Goal: Information Seeking & Learning: Learn about a topic

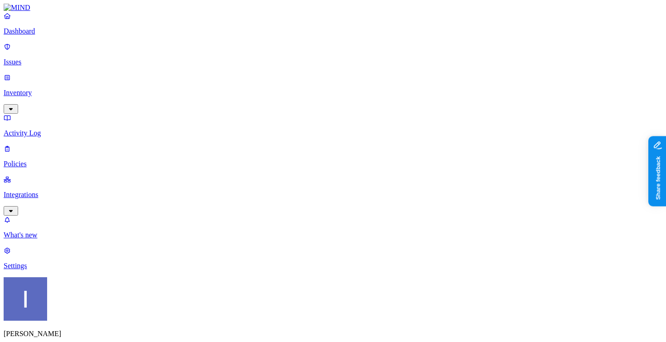
click at [79, 160] on p "Policies" at bounding box center [333, 164] width 658 height 8
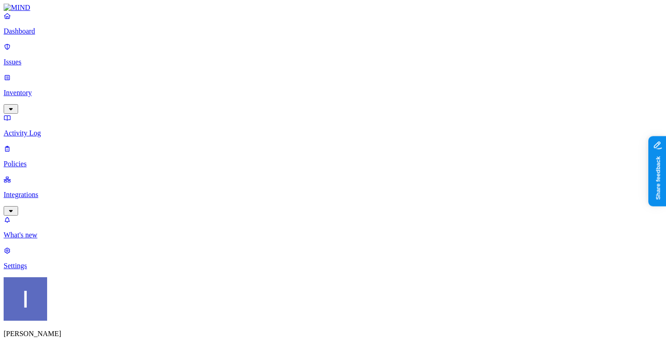
scroll to position [100, 0]
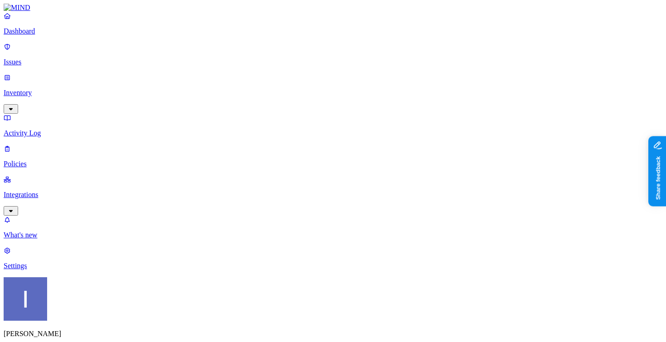
copy span "cloud"
click at [10, 19] on icon at bounding box center [7, 16] width 6 height 6
click at [21, 58] on p "Issues" at bounding box center [333, 62] width 658 height 8
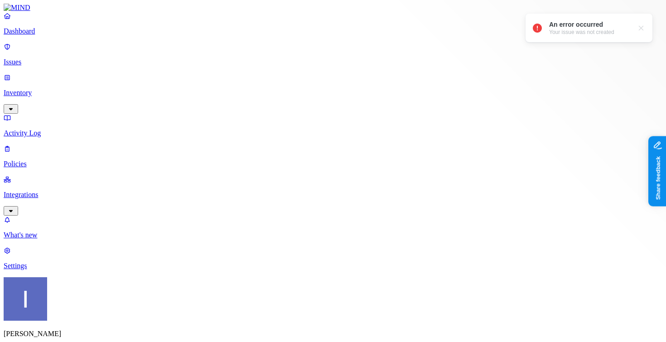
click at [605, 27] on div "An error occurred" at bounding box center [590, 24] width 83 height 9
click at [639, 30] on div at bounding box center [640, 28] width 9 height 9
click at [32, 35] on link "Dashboard" at bounding box center [333, 24] width 658 height 24
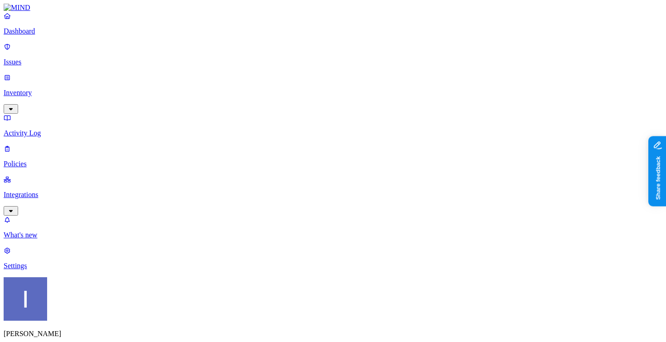
click at [65, 191] on p "Integrations" at bounding box center [333, 195] width 658 height 8
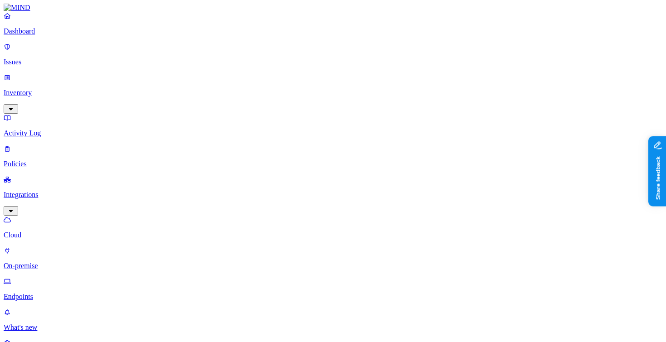
click at [44, 89] on p "Inventory" at bounding box center [333, 93] width 658 height 8
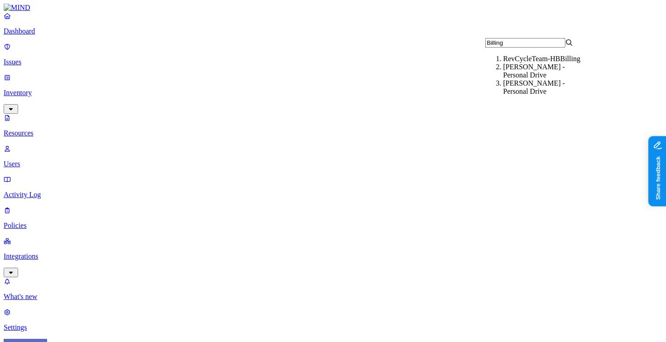
type input "Billing"
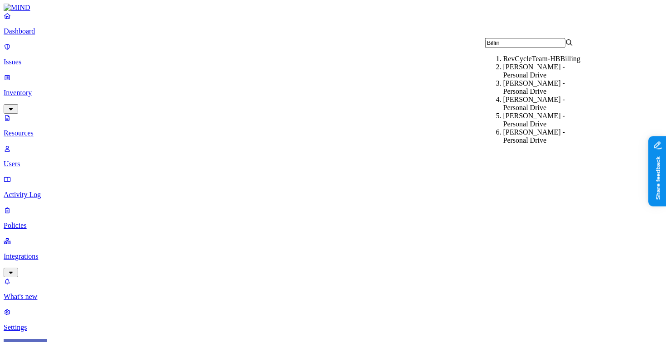
type input "Billing"
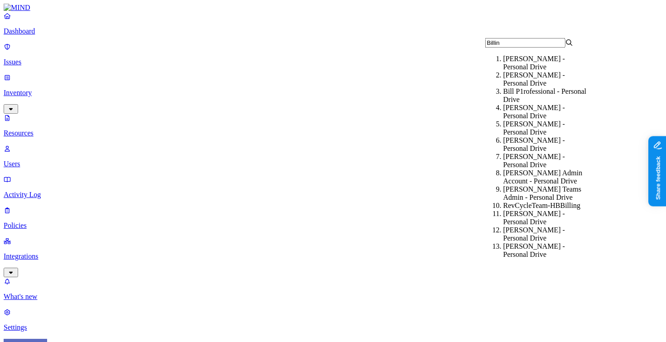
type input "Billing"
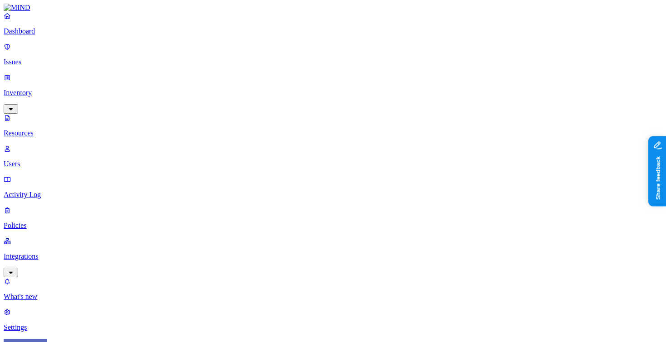
click at [236, 82] on div "File share (SMB) file" at bounding box center [258, 77] width 88 height 9
drag, startPoint x: 224, startPoint y: 63, endPoint x: 419, endPoint y: 77, distance: 195.2
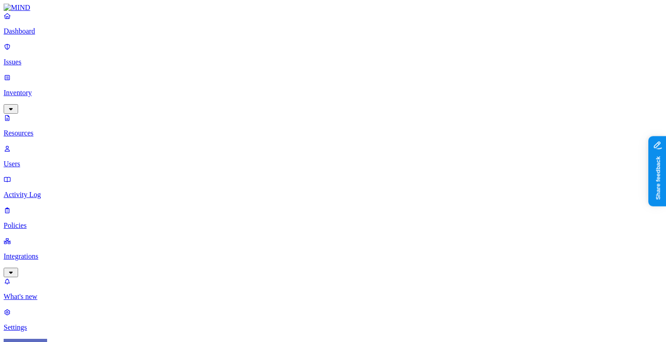
click at [54, 35] on p "Dashboard" at bounding box center [333, 31] width 658 height 8
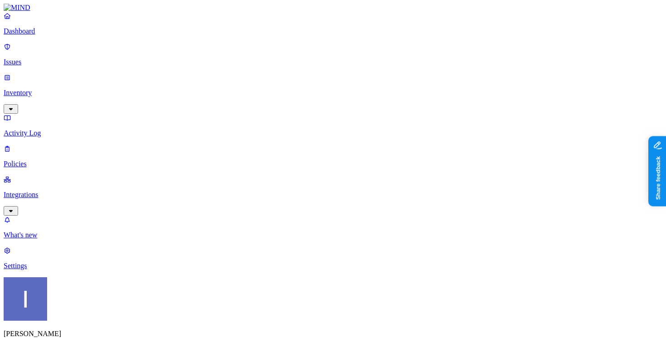
click at [82, 89] on p "Inventory" at bounding box center [333, 93] width 658 height 8
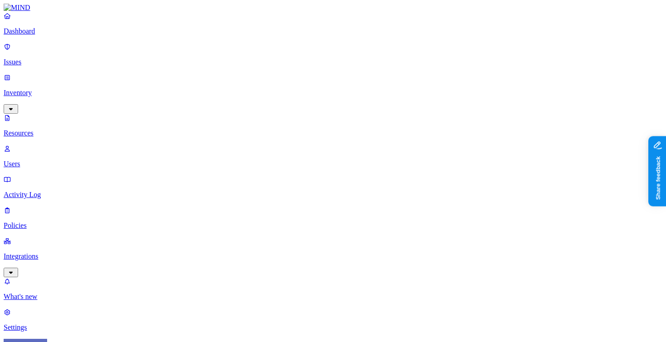
click at [221, 82] on div "File share (SMB) file" at bounding box center [258, 77] width 88 height 9
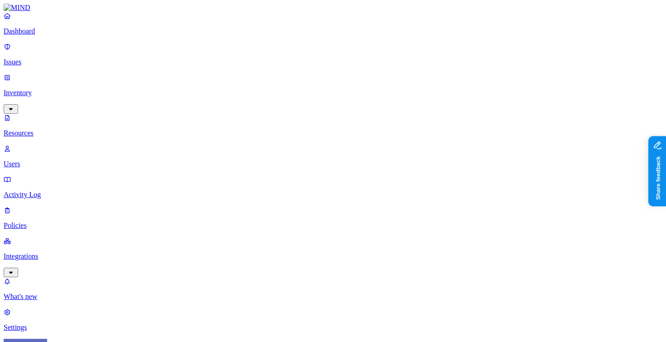
click at [340, 62] on img at bounding box center [343, 58] width 7 height 7
click at [333, 74] on div "PCI" at bounding box center [377, 69] width 88 height 9
click at [333, 84] on div "Secrets" at bounding box center [377, 79] width 88 height 9
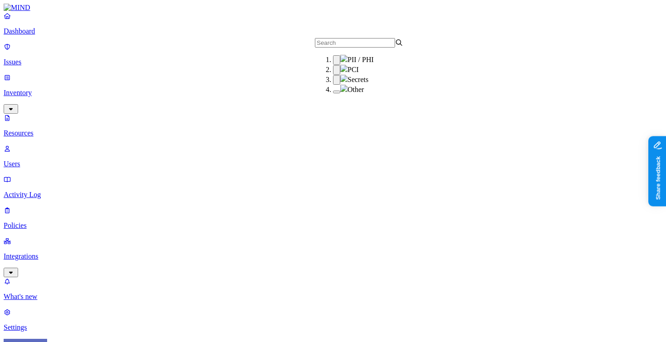
click at [333, 93] on button "button" at bounding box center [336, 92] width 7 height 3
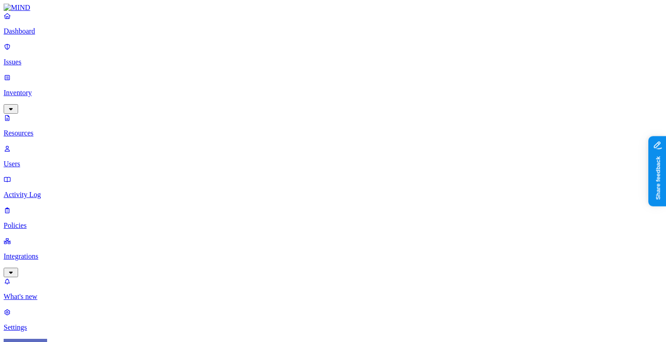
scroll to position [88, 0]
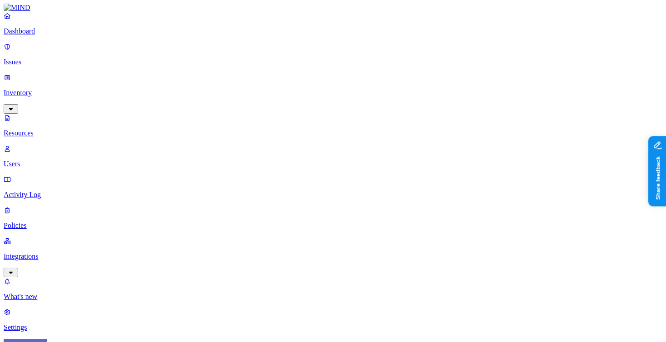
drag, startPoint x: 226, startPoint y: 67, endPoint x: 399, endPoint y: 89, distance: 174.3
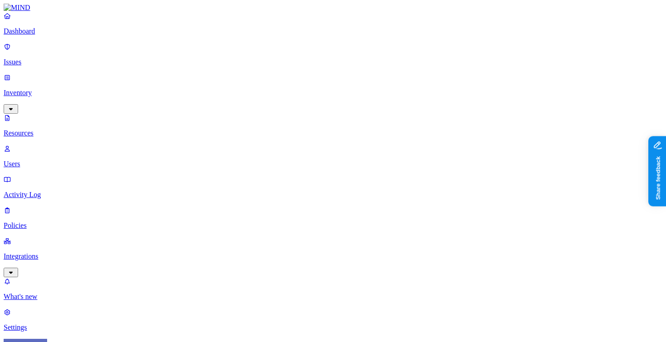
click at [77, 129] on p "Resources" at bounding box center [333, 133] width 658 height 8
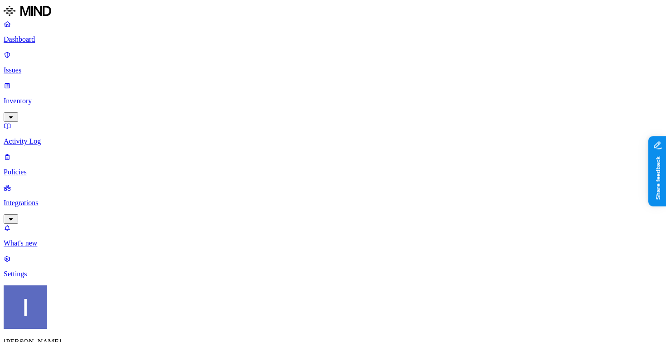
drag, startPoint x: 48, startPoint y: 74, endPoint x: 58, endPoint y: 125, distance: 51.2
click at [48, 97] on p "Inventory" at bounding box center [333, 101] width 658 height 8
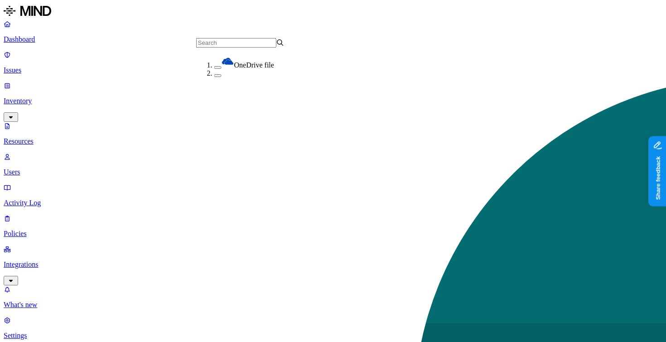
scroll to position [76, 0]
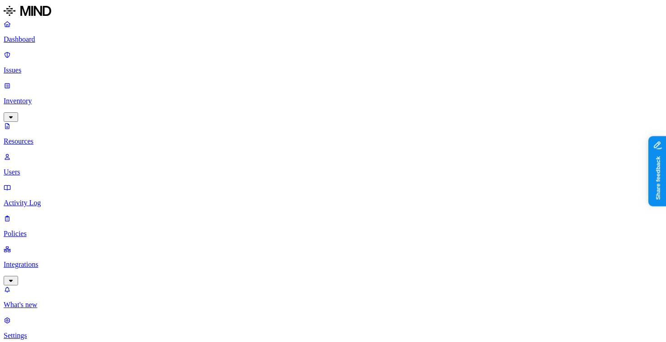
drag, startPoint x: 575, startPoint y: 296, endPoint x: 583, endPoint y: 295, distance: 8.2
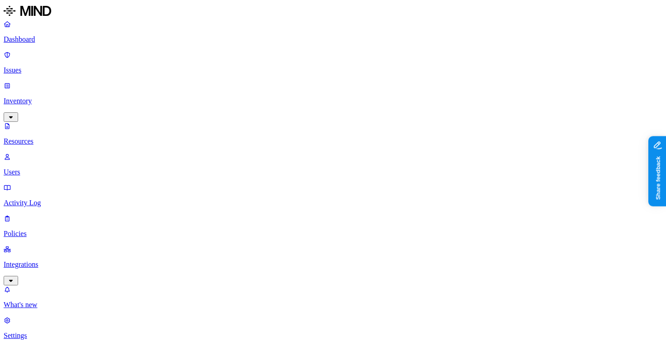
drag, startPoint x: 494, startPoint y: 217, endPoint x: 596, endPoint y: 213, distance: 102.9
drag, startPoint x: 268, startPoint y: 136, endPoint x: 334, endPoint y: 132, distance: 66.7
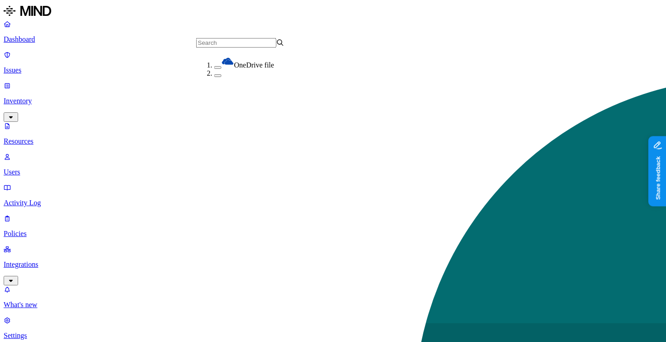
click at [69, 97] on p "Inventory" at bounding box center [333, 101] width 658 height 8
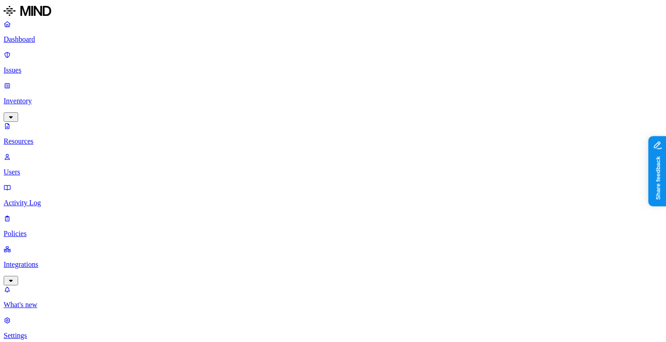
click at [35, 230] on p "Policies" at bounding box center [333, 234] width 658 height 8
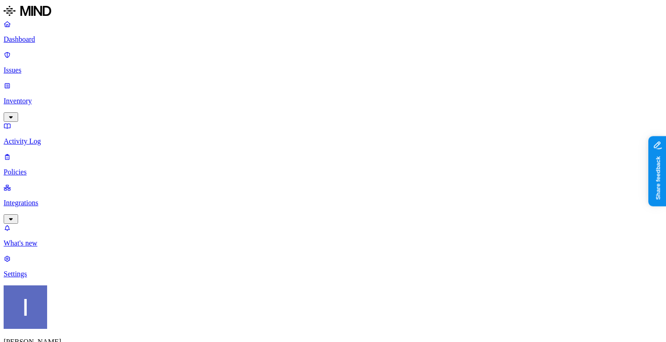
click at [288, 214] on label "Application type" at bounding box center [286, 213] width 34 height 16
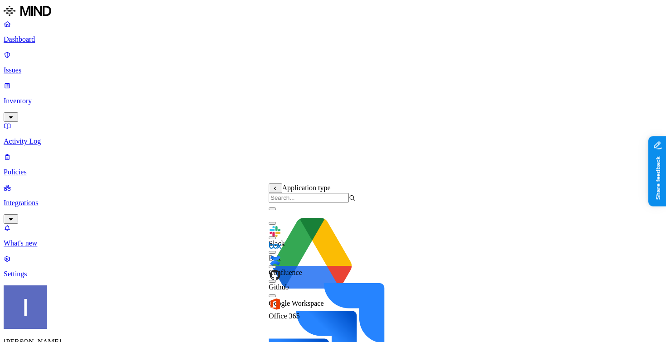
scroll to position [306, 0]
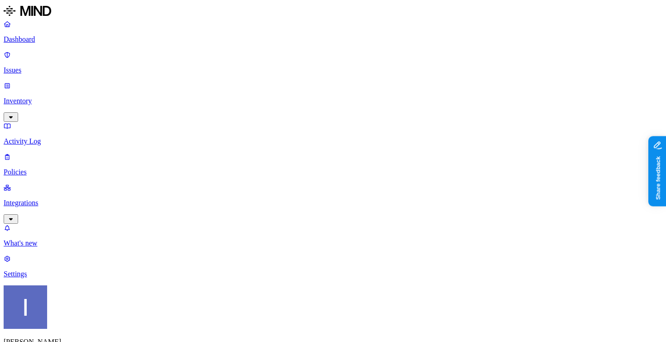
click at [279, 199] on label "Specific application" at bounding box center [285, 195] width 32 height 16
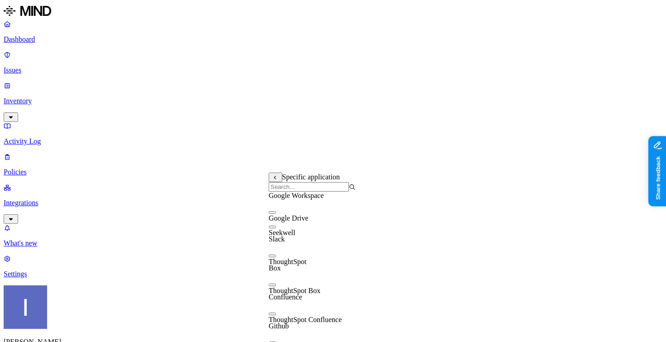
scroll to position [87, 0]
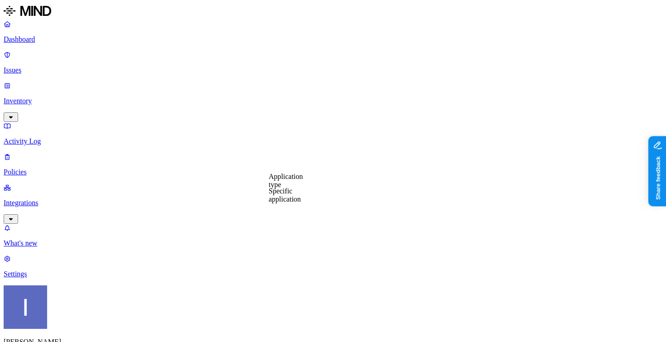
click at [287, 184] on label "Application type" at bounding box center [286, 181] width 34 height 16
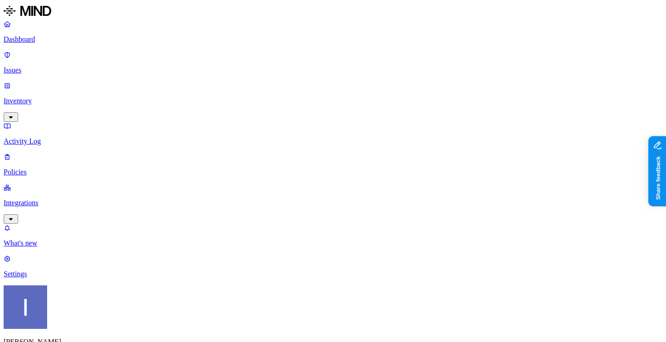
click at [32, 39] on p "Dashboard" at bounding box center [333, 39] width 658 height 8
click at [36, 97] on p "Inventory" at bounding box center [333, 101] width 658 height 8
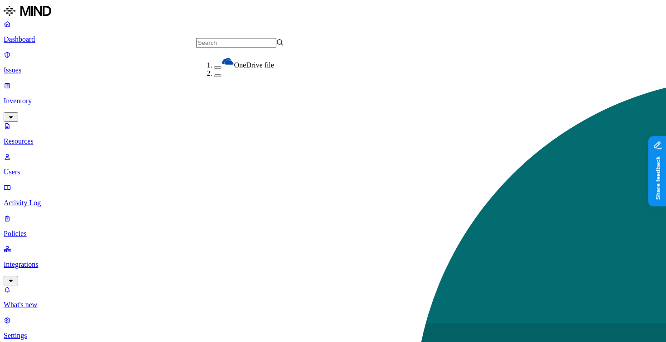
click at [264, 68] on div "OneDrive file" at bounding box center [258, 62] width 88 height 14
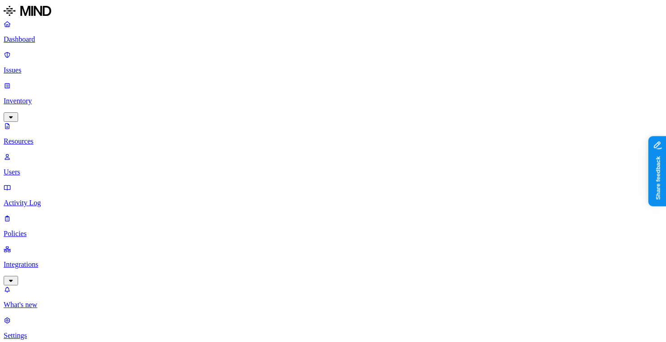
drag, startPoint x: 240, startPoint y: 29, endPoint x: 260, endPoint y: 26, distance: 20.2
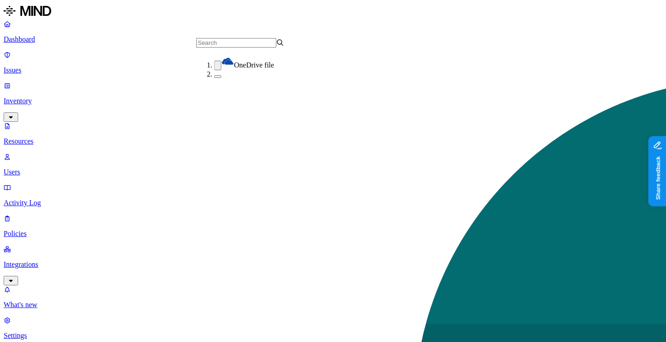
click at [234, 69] on span "OneDrive file" at bounding box center [254, 65] width 40 height 8
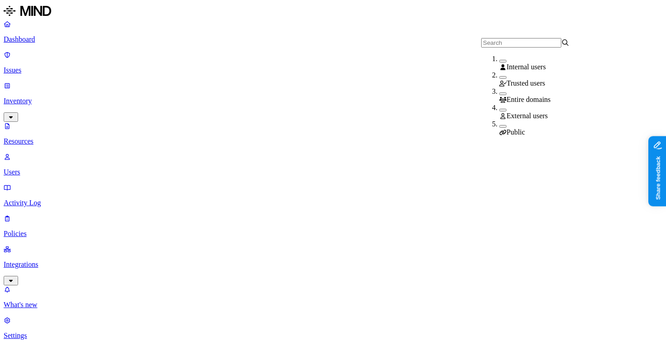
drag, startPoint x: 493, startPoint y: 130, endPoint x: 427, endPoint y: 19, distance: 128.8
click at [499, 130] on div "Public" at bounding box center [543, 128] width 88 height 16
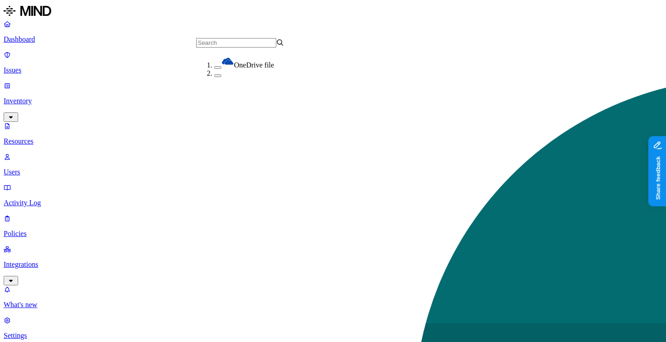
click at [209, 42] on input "text" at bounding box center [236, 43] width 80 height 10
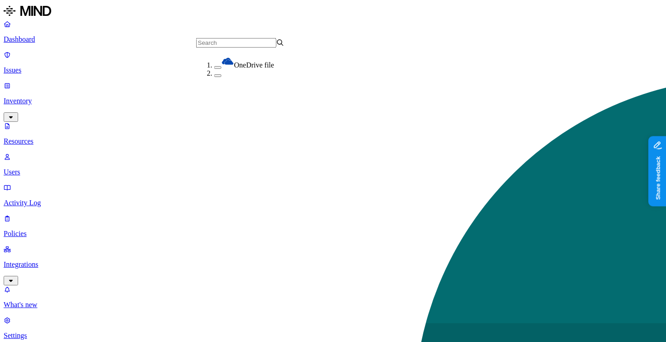
scroll to position [76, 0]
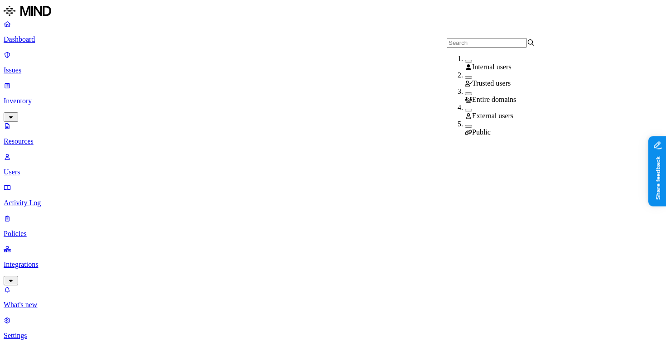
click at [473, 128] on div "Public" at bounding box center [509, 132] width 88 height 8
click at [471, 130] on div "Public" at bounding box center [509, 134] width 88 height 8
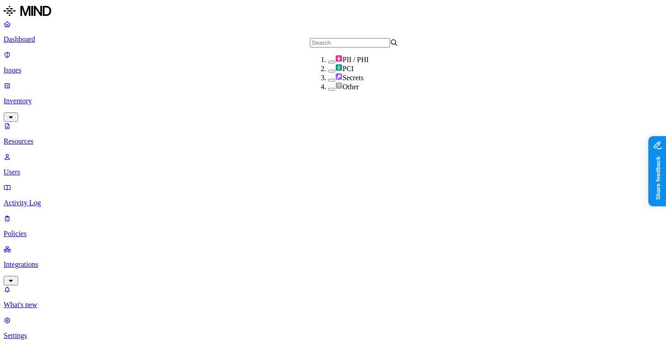
click at [374, 82] on div "Secrets" at bounding box center [372, 77] width 88 height 9
click at [58, 137] on p "Resources" at bounding box center [333, 141] width 658 height 8
click at [69, 40] on p "Dashboard" at bounding box center [333, 39] width 658 height 8
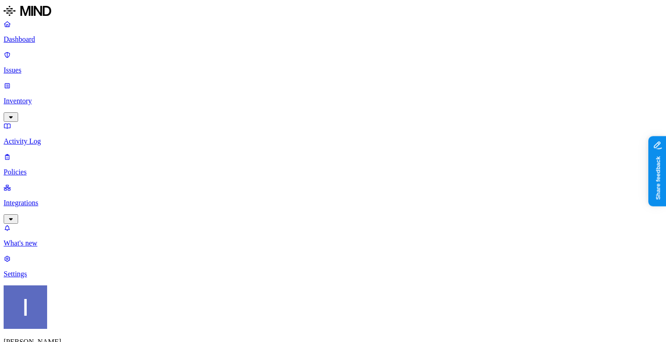
click at [48, 97] on p "Inventory" at bounding box center [333, 101] width 658 height 8
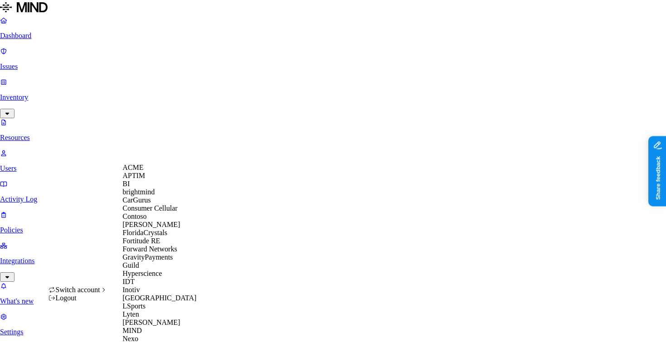
click at [166, 168] on div "ACME" at bounding box center [167, 167] width 88 height 8
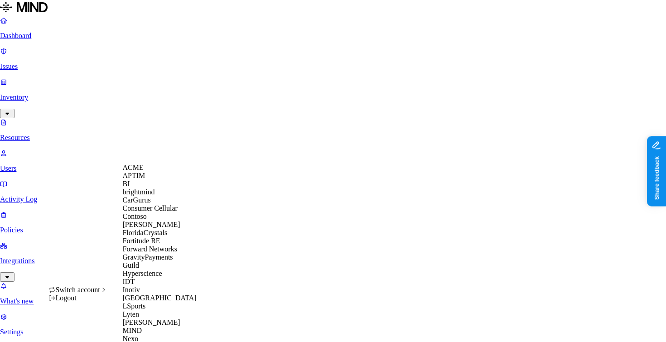
scroll to position [377, 0]
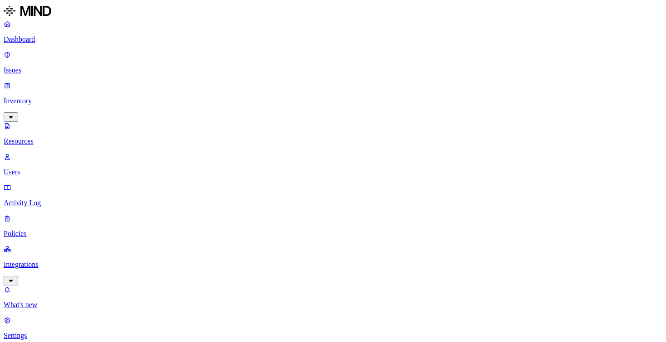
click at [66, 38] on p "Dashboard" at bounding box center [333, 39] width 658 height 8
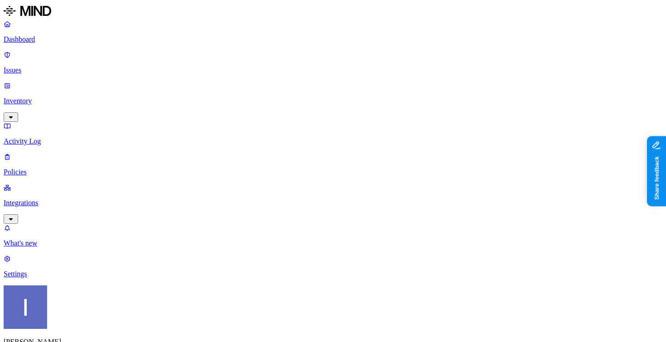
click at [43, 97] on p "Inventory" at bounding box center [333, 101] width 658 height 8
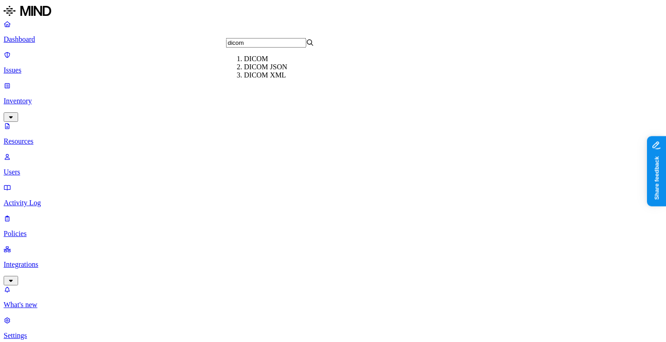
type input "dicom"
click at [270, 63] on div "DICOM" at bounding box center [288, 59] width 88 height 8
click at [43, 43] on link "Dashboard" at bounding box center [333, 32] width 658 height 24
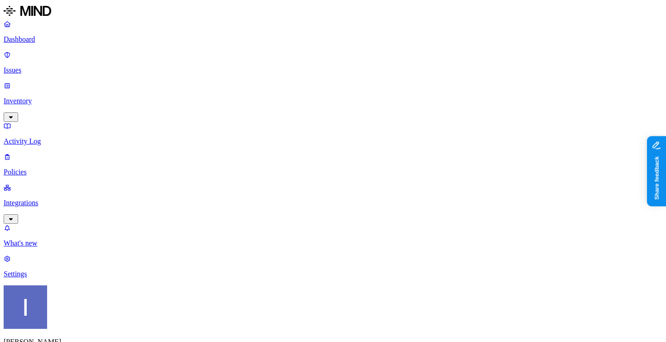
click at [66, 63] on link "Issues" at bounding box center [333, 63] width 658 height 24
click at [67, 97] on p "Inventory" at bounding box center [333, 101] width 658 height 8
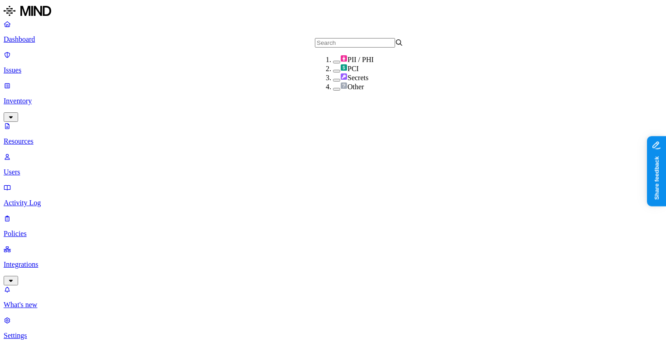
click at [340, 82] on span "Secrets" at bounding box center [354, 78] width 28 height 8
click at [349, 72] on span "PCI" at bounding box center [349, 69] width 19 height 8
click at [368, 64] on div "PII / PHI" at bounding box center [377, 59] width 88 height 9
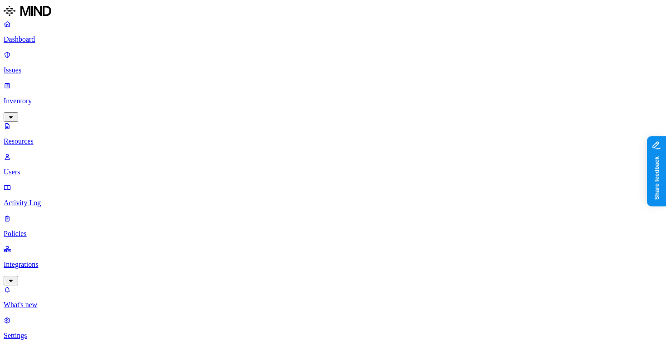
type input "dicom"
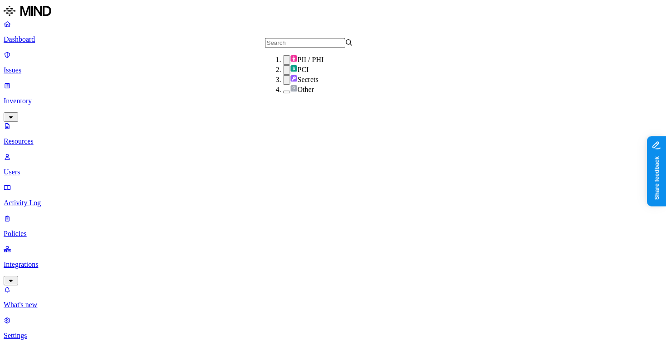
click at [312, 85] on div "Secrets" at bounding box center [327, 80] width 88 height 10
click at [316, 75] on div "PCI" at bounding box center [327, 70] width 88 height 10
click at [329, 65] on div "PII / PHI" at bounding box center [327, 60] width 88 height 10
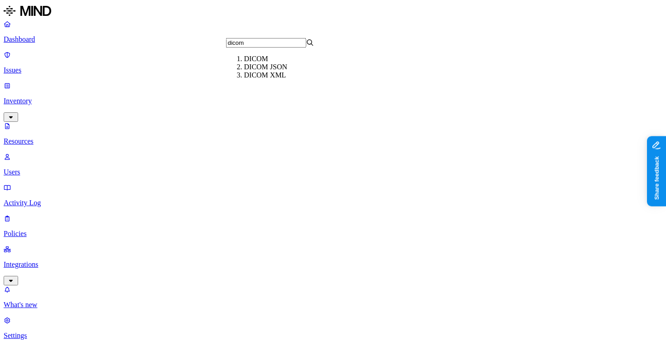
click at [256, 63] on div "DICOM" at bounding box center [288, 59] width 88 height 8
click at [66, 137] on p "Resources" at bounding box center [333, 141] width 658 height 8
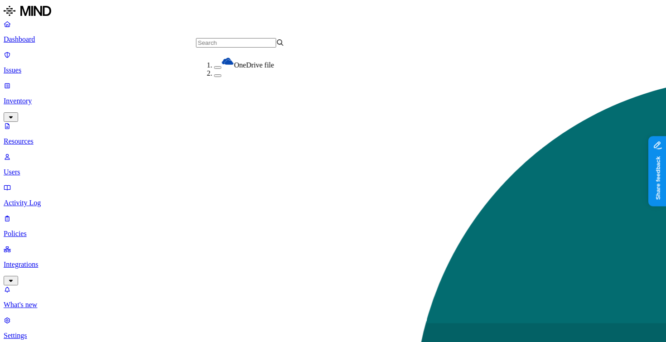
click at [44, 260] on p "Integrations" at bounding box center [333, 264] width 658 height 8
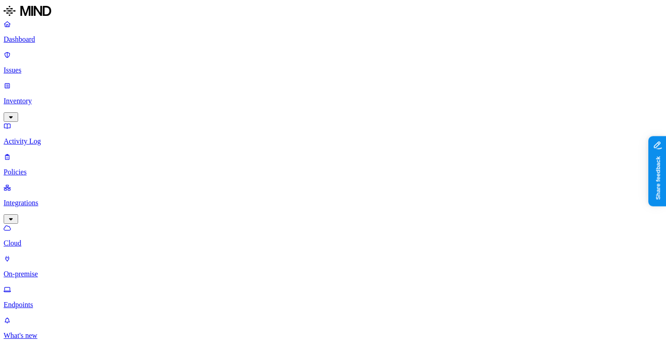
click at [60, 270] on p "On-premise" at bounding box center [333, 274] width 658 height 8
click at [57, 224] on link "Cloud" at bounding box center [333, 236] width 658 height 24
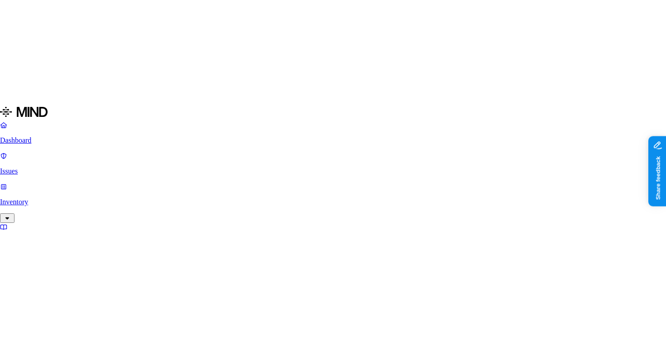
scroll to position [69, 0]
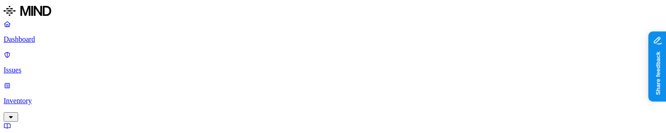
click at [66, 97] on p "Inventory" at bounding box center [333, 101] width 658 height 8
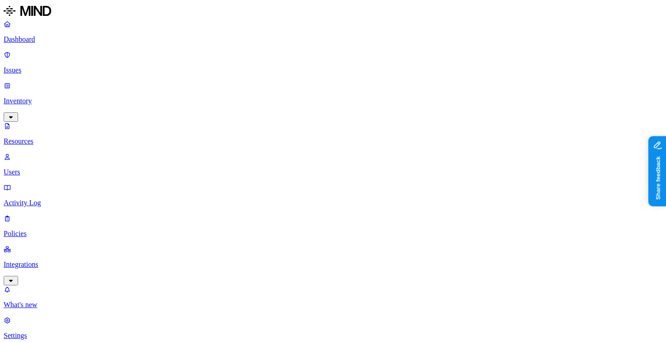
drag, startPoint x: 224, startPoint y: 60, endPoint x: 439, endPoint y: 75, distance: 215.2
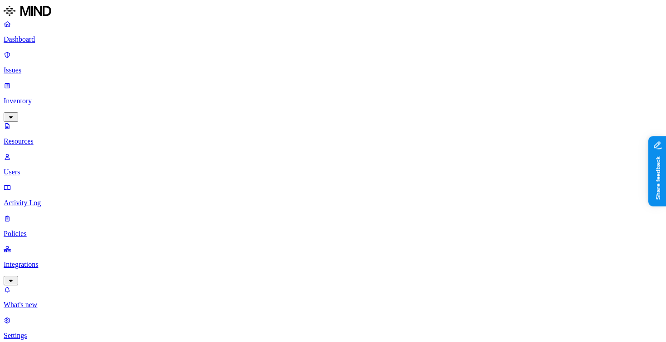
drag, startPoint x: 575, startPoint y: 108, endPoint x: 593, endPoint y: 110, distance: 18.7
